Goal: Information Seeking & Learning: Learn about a topic

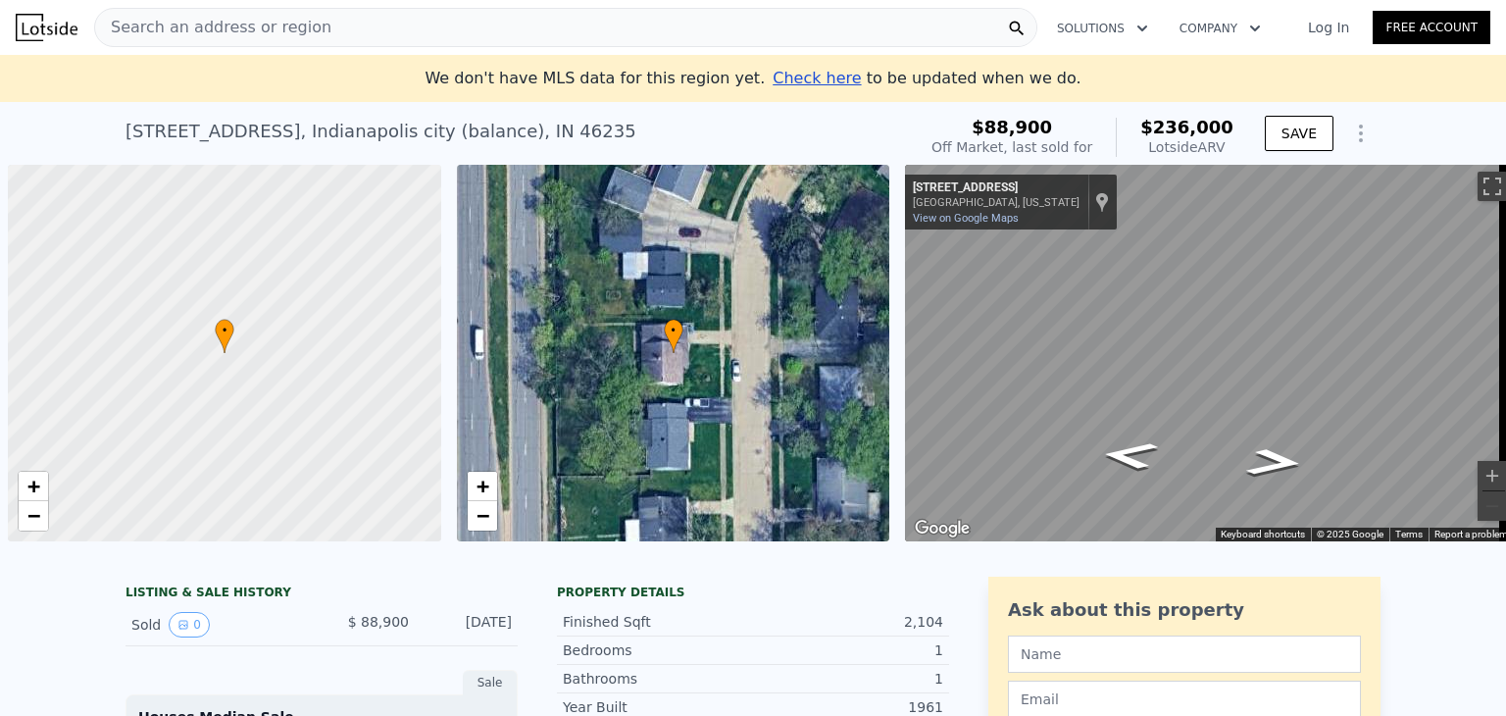
click at [192, 21] on span "Search an address or region" at bounding box center [213, 28] width 236 height 24
type input "$ 0"
type input "$ 127,503"
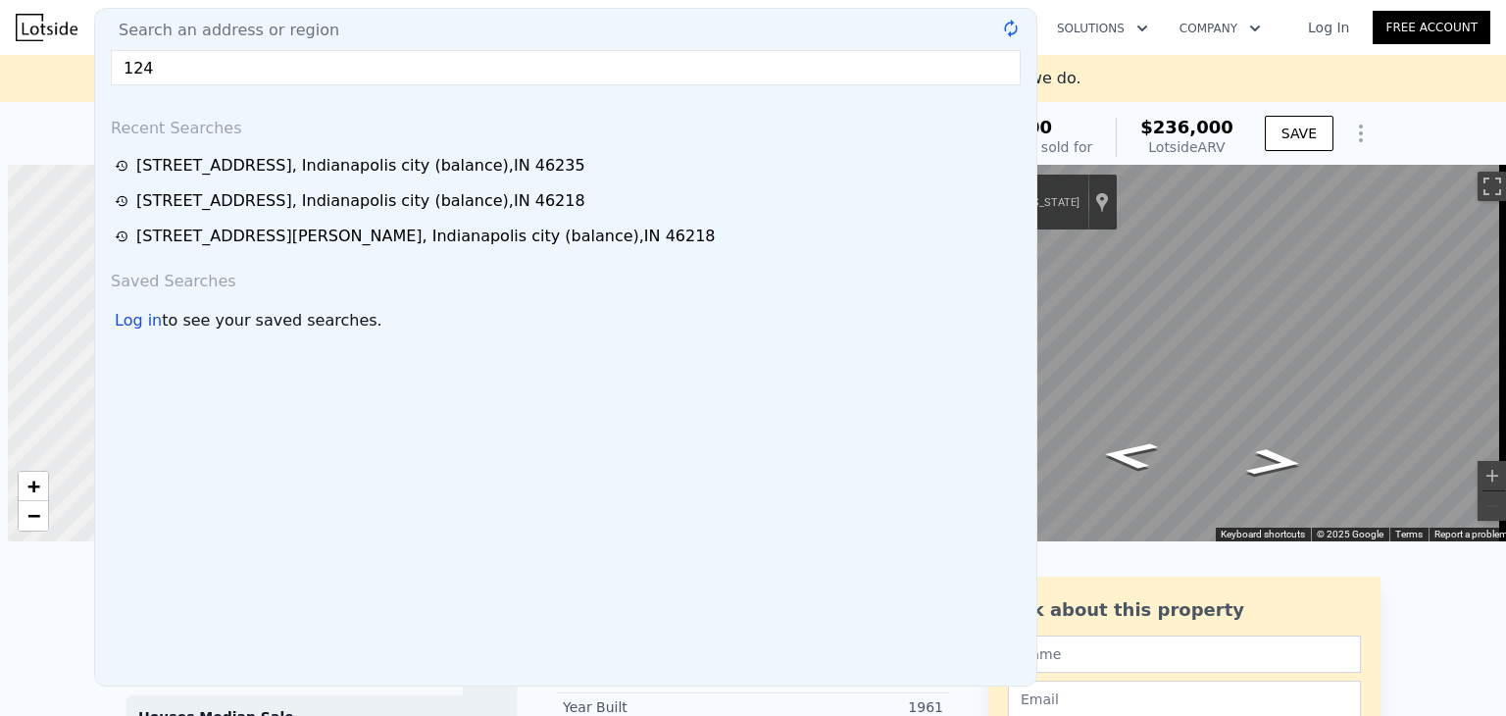
scroll to position [0, 8]
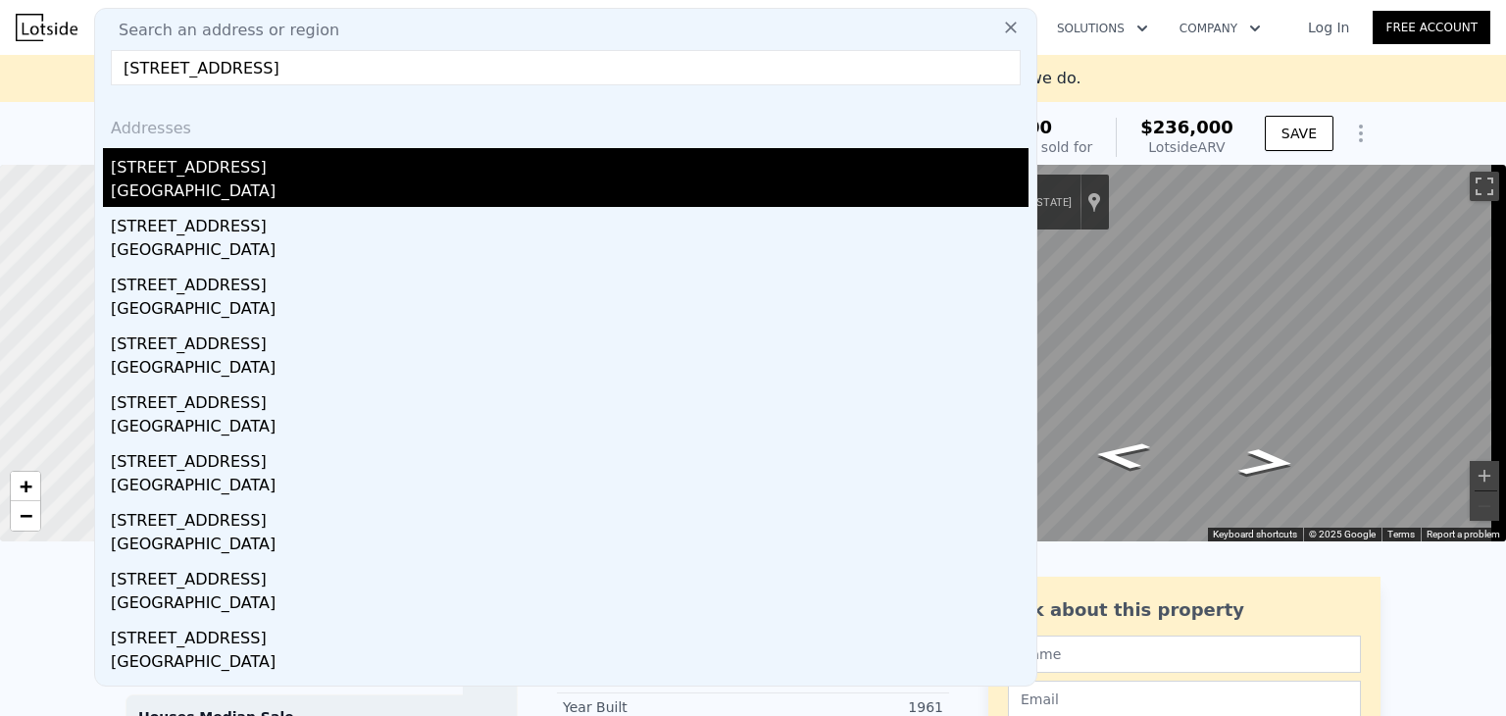
type input "124 heuhslein rd"
click at [165, 177] on div "[STREET_ADDRESS]" at bounding box center [570, 163] width 918 height 31
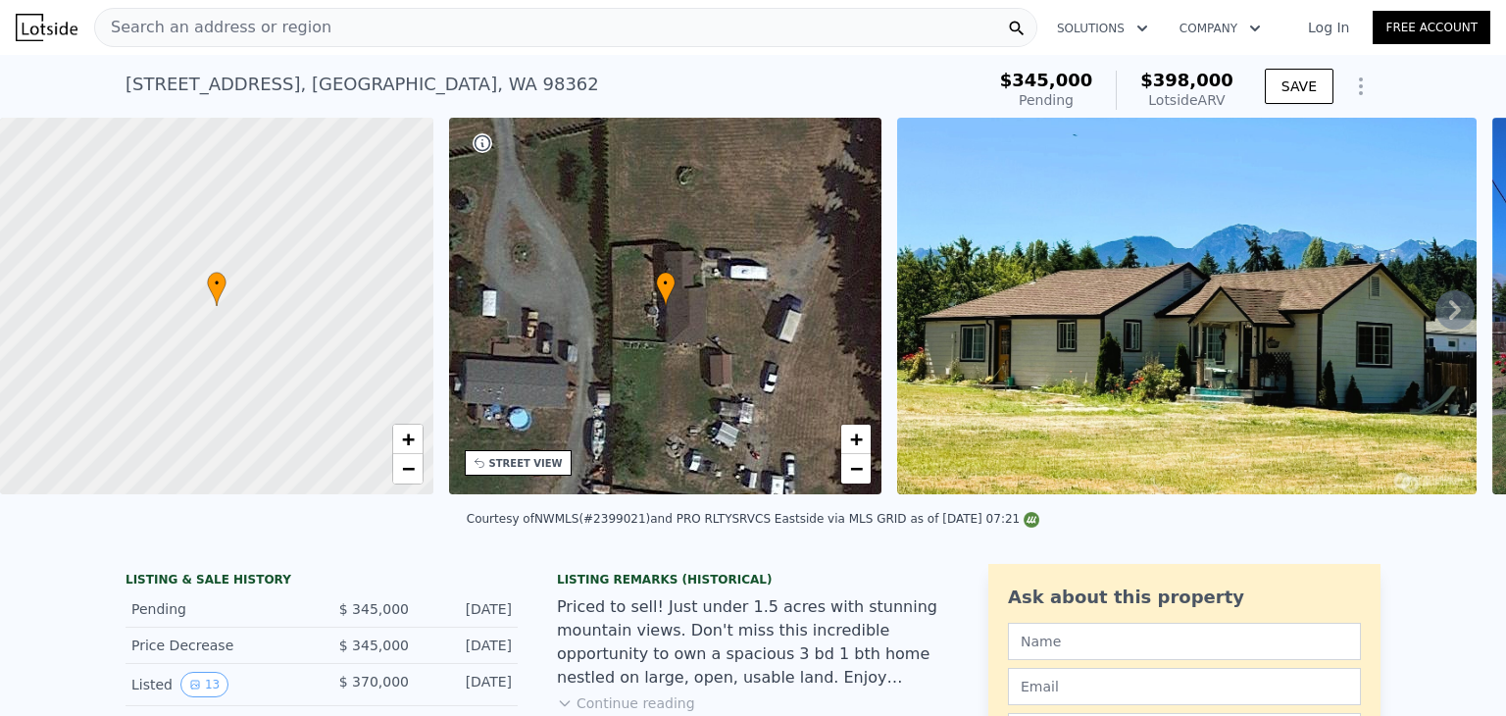
click at [886, 97] on div "124 Heuhslein Rd , Clallam County , WA 98362 Pending (~ARV $398k )" at bounding box center [551, 90] width 851 height 55
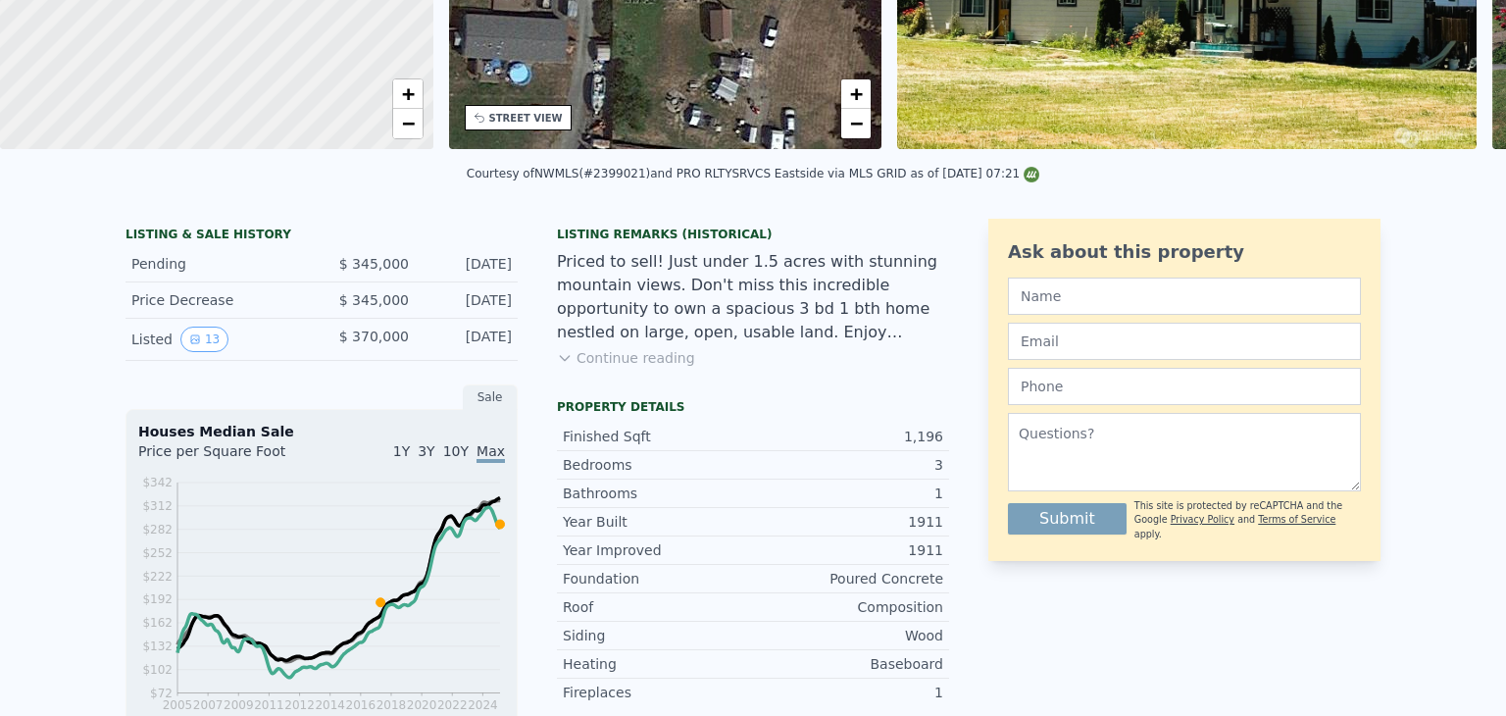
scroll to position [7, 0]
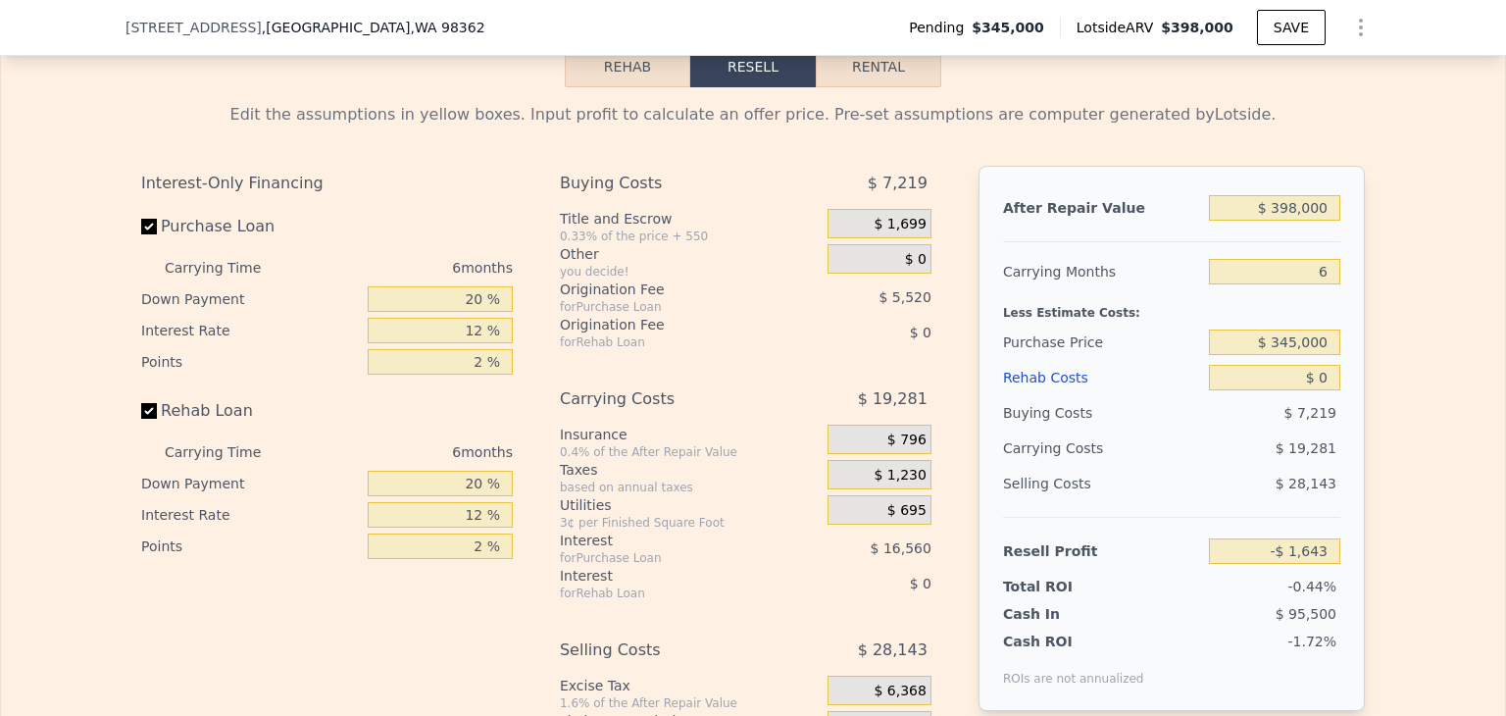
scroll to position [2776, 0]
